Goal: Information Seeking & Learning: Learn about a topic

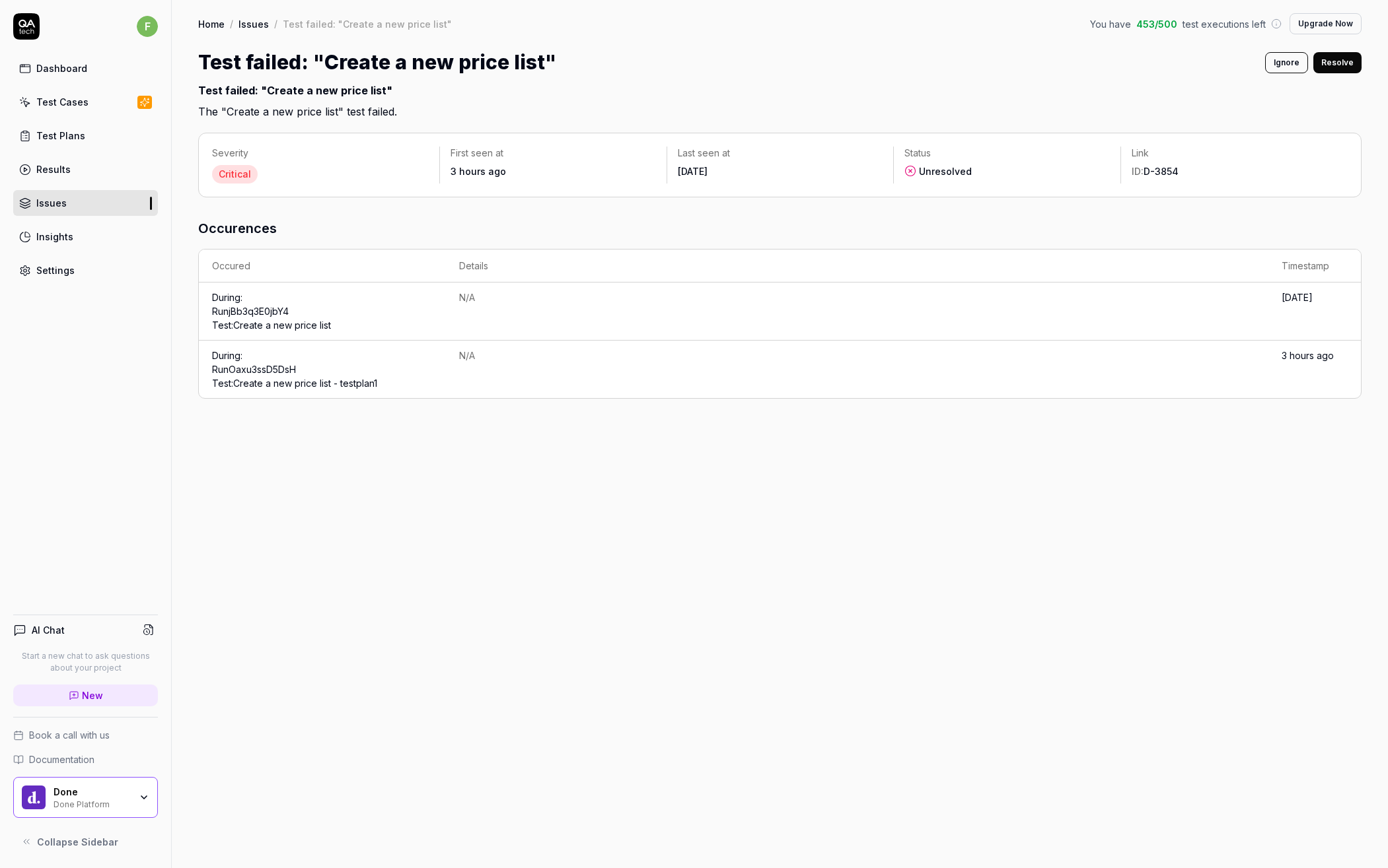
click at [541, 221] on h3 "Occurences" at bounding box center [780, 228] width 1163 height 20
click at [327, 313] on td "During: Run jBb3q3E0jbY4 Test: Create a new price list" at bounding box center [322, 312] width 247 height 58
click at [351, 424] on div "Severity Critical First seen at 3 hours ago Last seen at [DATE] Status Unresolv…" at bounding box center [780, 494] width 1216 height 749
click at [59, 203] on div "Issues" at bounding box center [51, 202] width 30 height 14
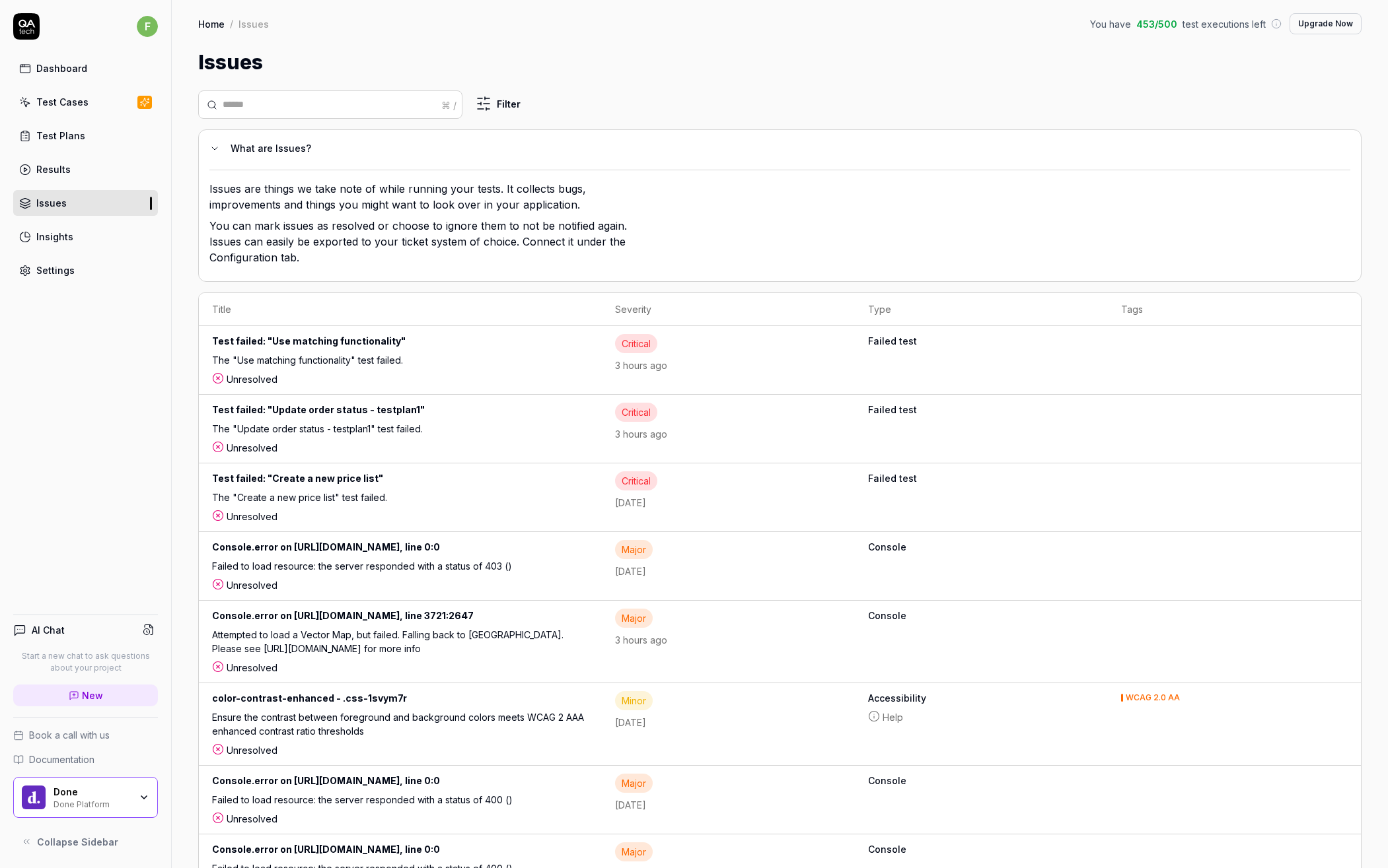
click at [292, 338] on div "Test failed: "Use matching functionality"" at bounding box center [400, 344] width 377 height 19
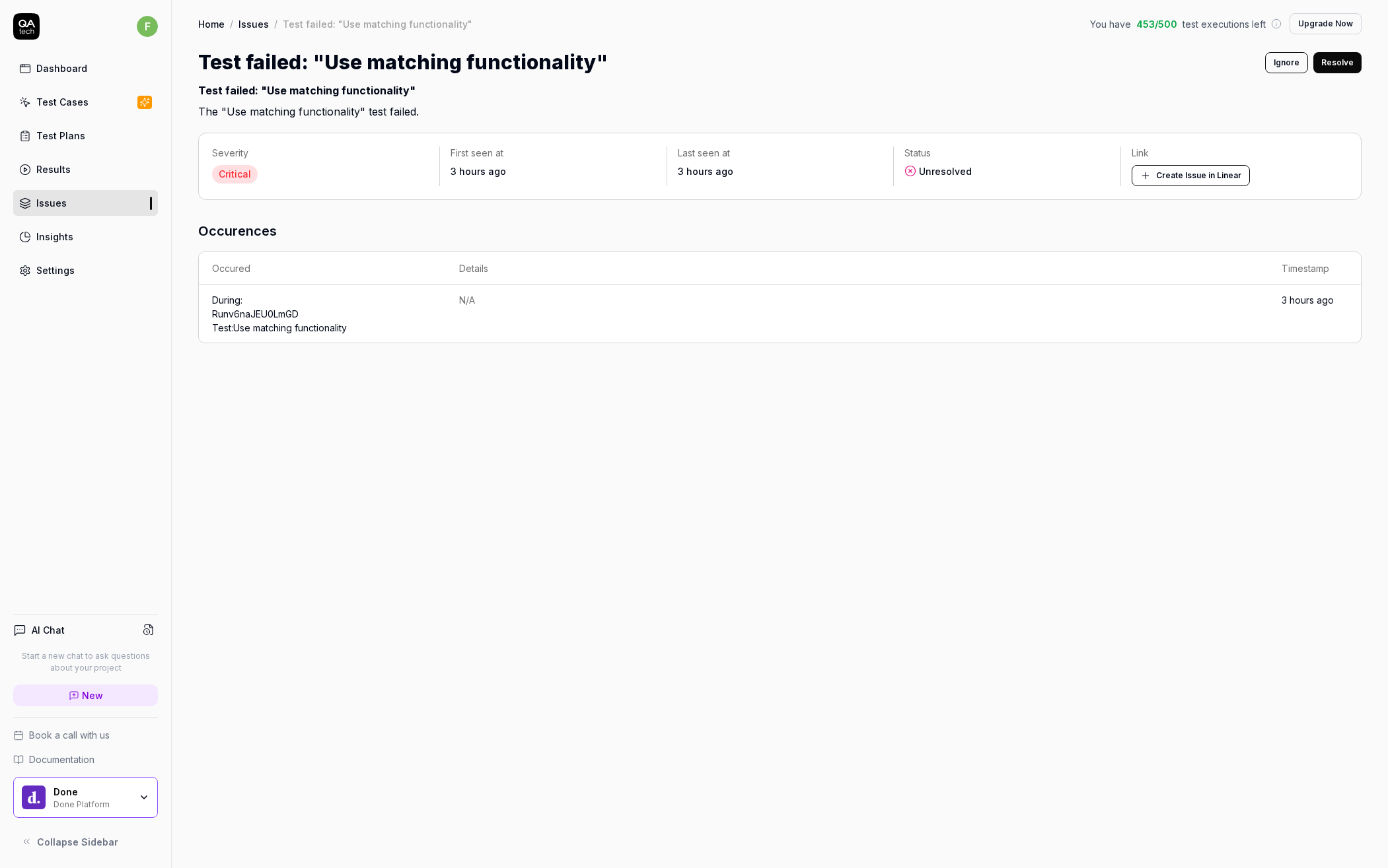
click at [652, 328] on td "N/A" at bounding box center [857, 314] width 823 height 58
click at [239, 312] on link "Run v6naJEU0LmGD Test: Use matching functionality" at bounding box center [279, 321] width 135 height 25
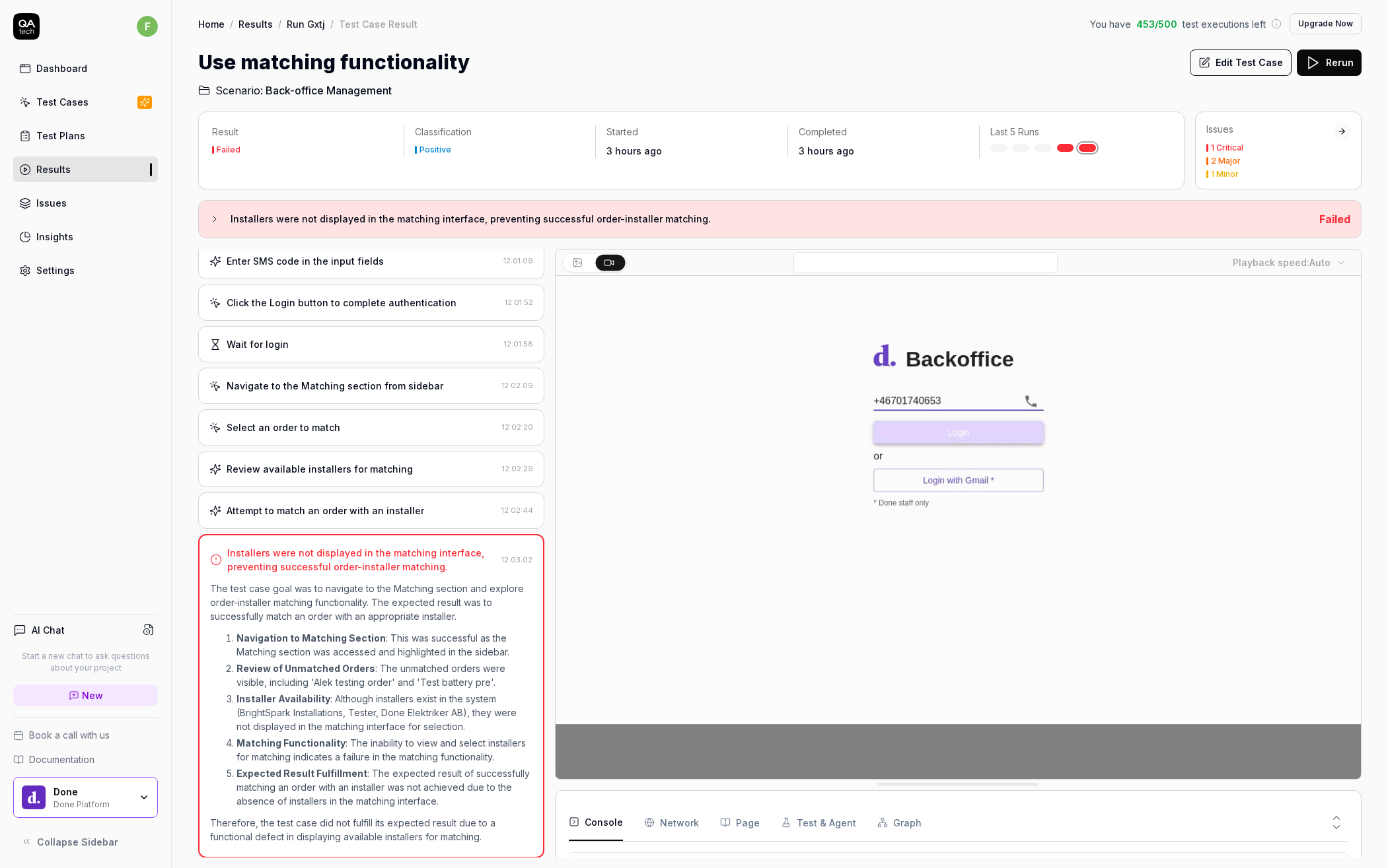
scroll to position [135, 0]
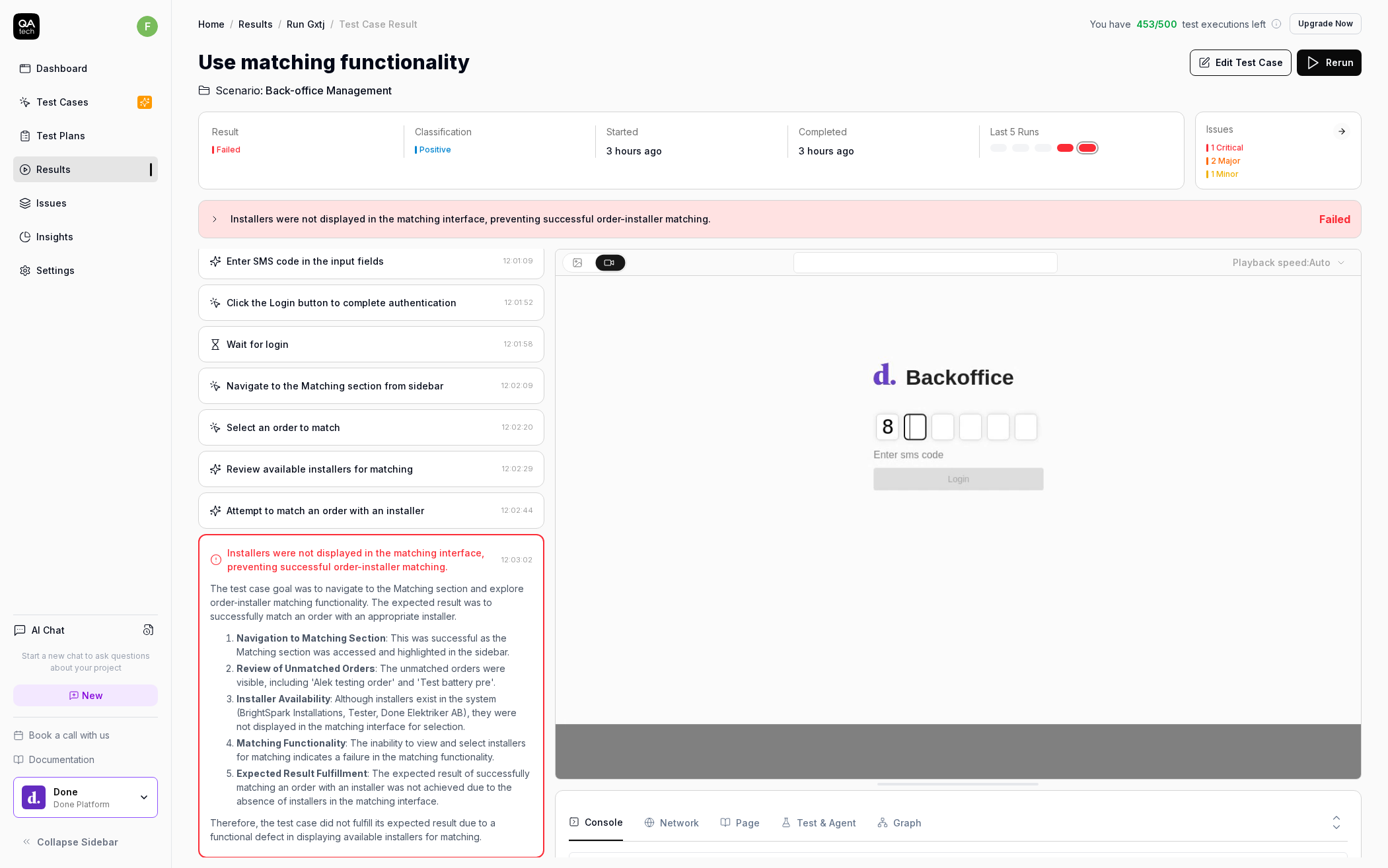
click at [573, 262] on icon at bounding box center [576, 262] width 10 height 10
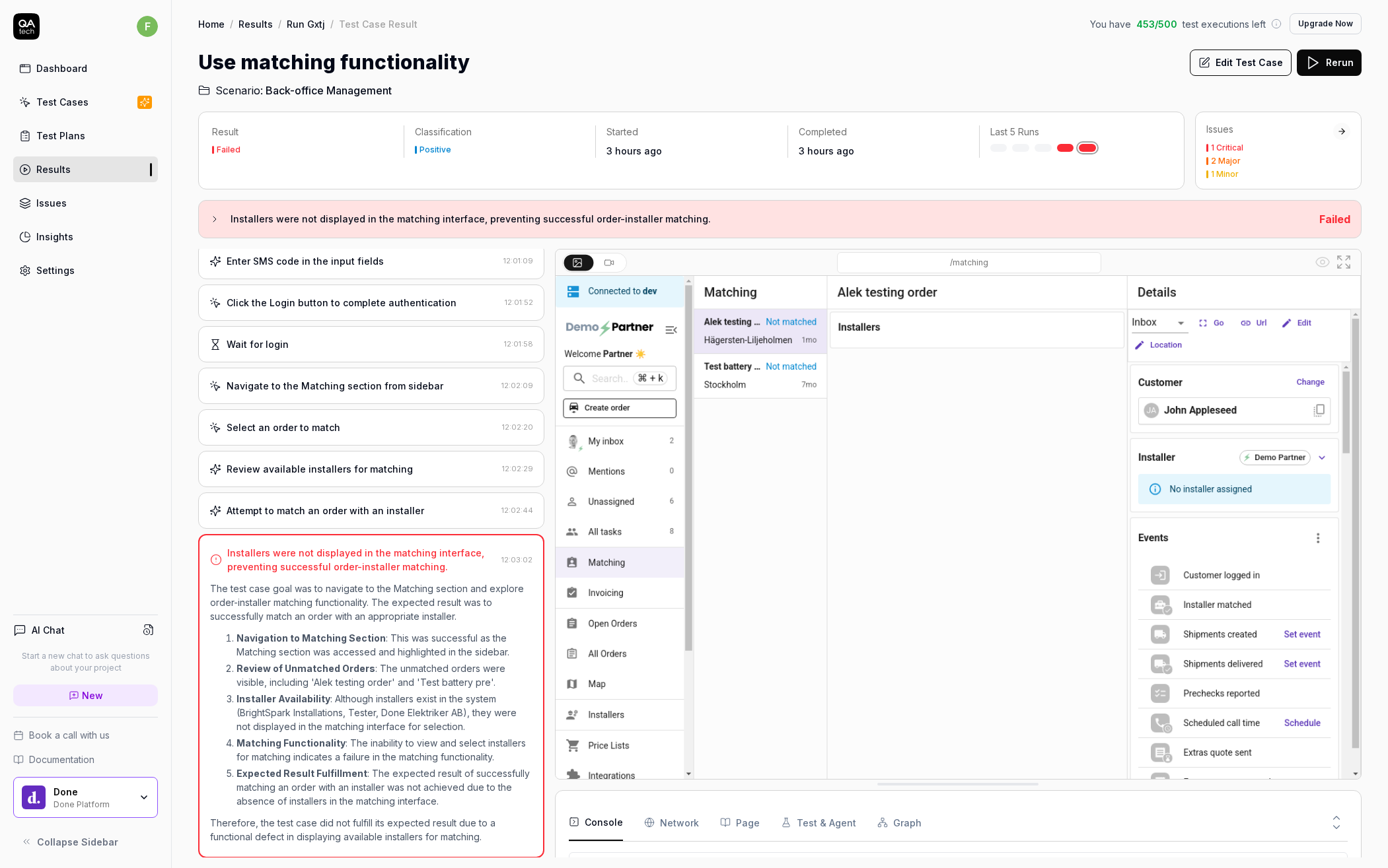
click at [608, 264] on icon at bounding box center [608, 262] width 10 height 10
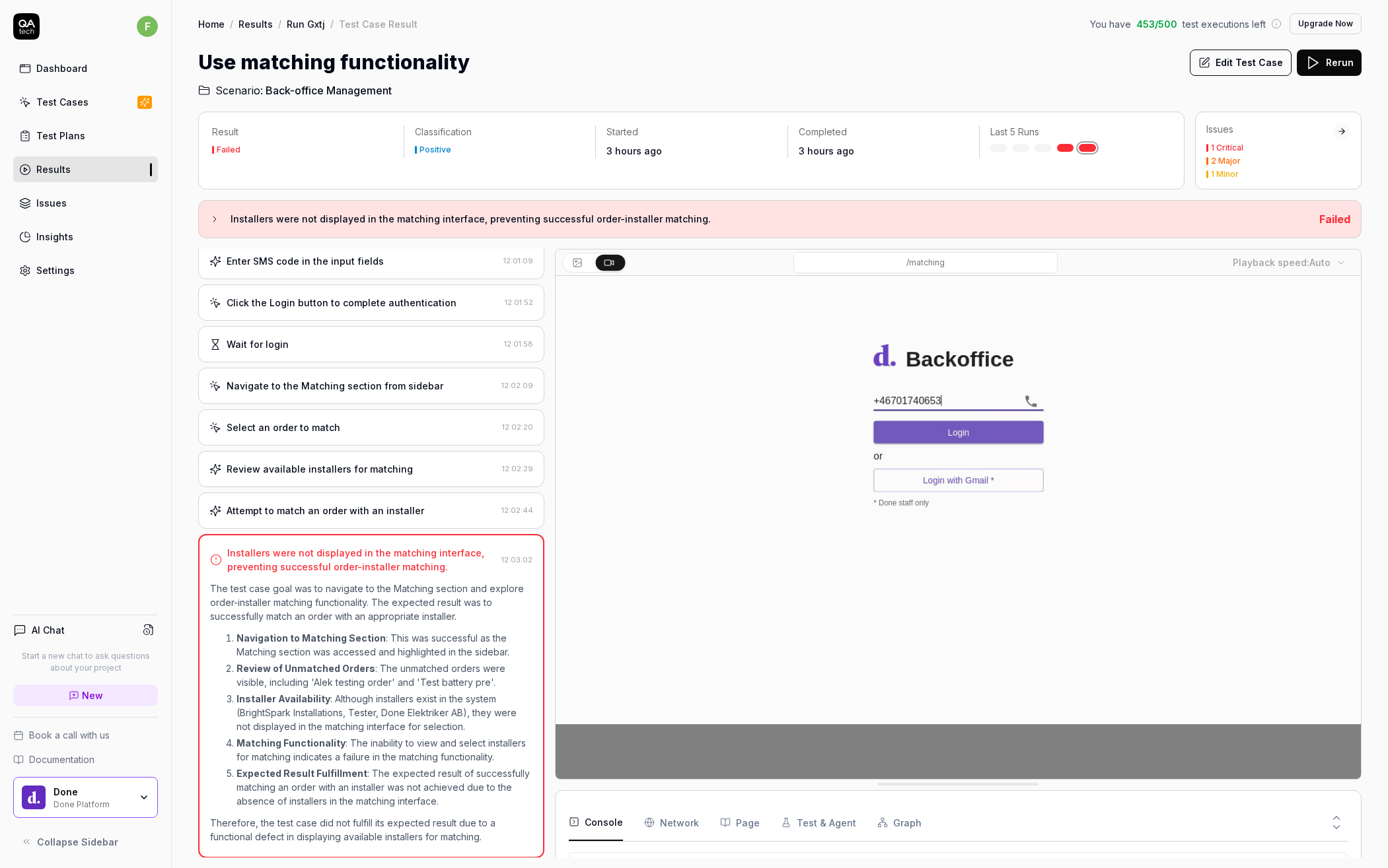
click at [74, 248] on link "Insights" at bounding box center [86, 237] width 145 height 26
